Goal: Information Seeking & Learning: Learn about a topic

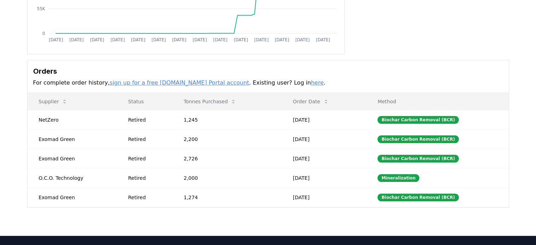
scroll to position [152, 0]
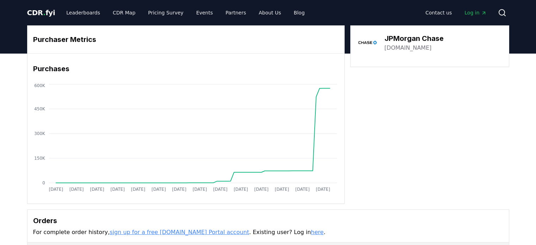
scroll to position [175, 0]
